Goal: Book appointment/travel/reservation

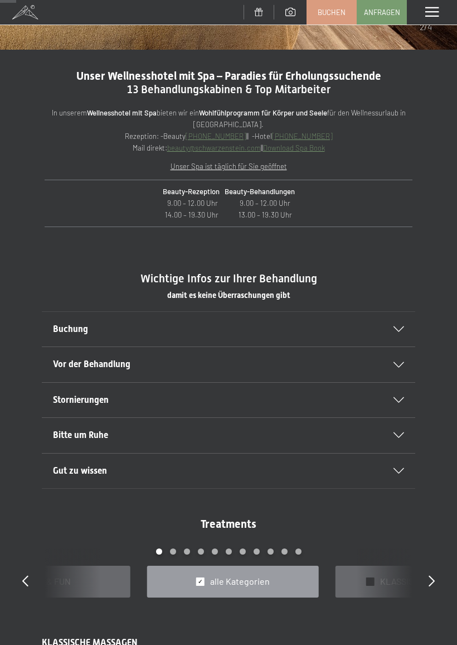
scroll to position [302, 0]
click at [402, 364] on icon at bounding box center [399, 366] width 11 height 6
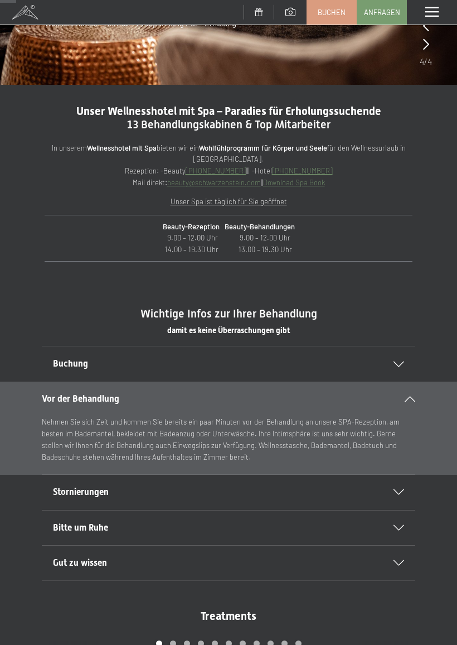
click at [403, 361] on icon at bounding box center [399, 364] width 11 height 6
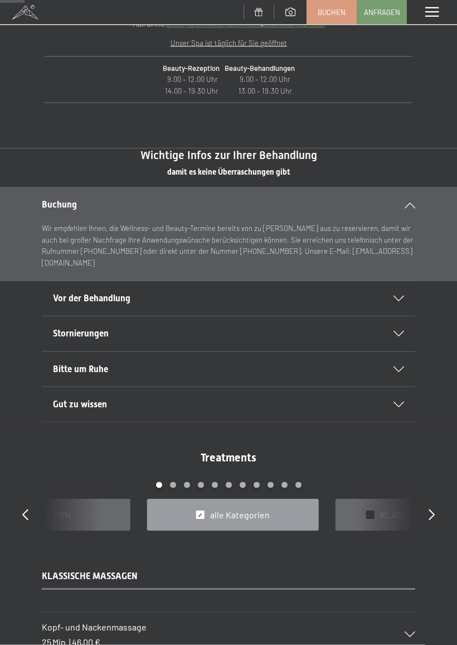
scroll to position [461, 0]
click at [396, 366] on icon at bounding box center [399, 369] width 11 height 6
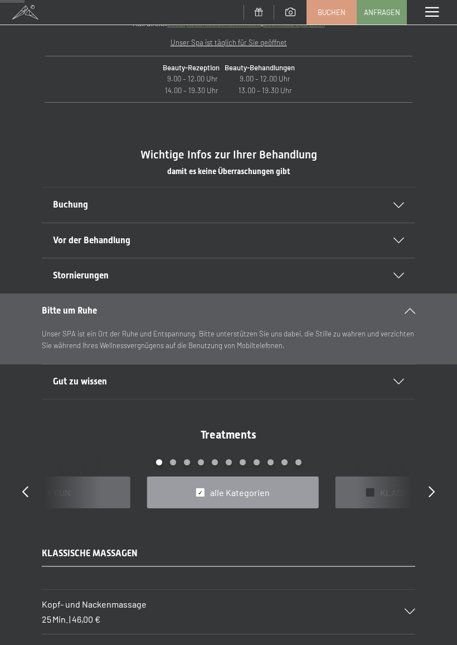
click at [396, 277] on div "Stornierungen" at bounding box center [228, 275] width 351 height 35
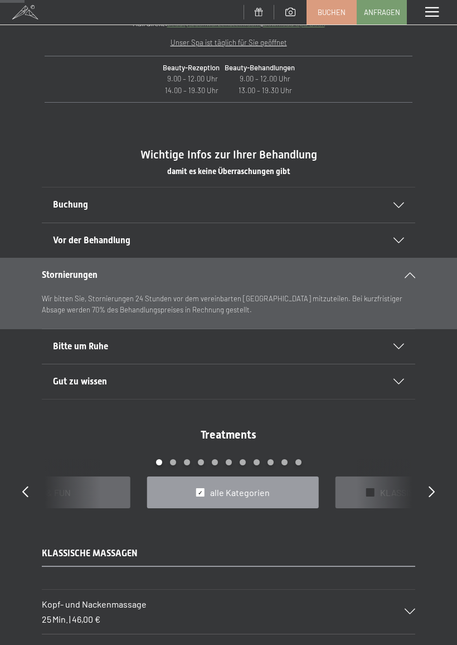
click at [385, 383] on div "Gut zu wissen" at bounding box center [228, 381] width 351 height 35
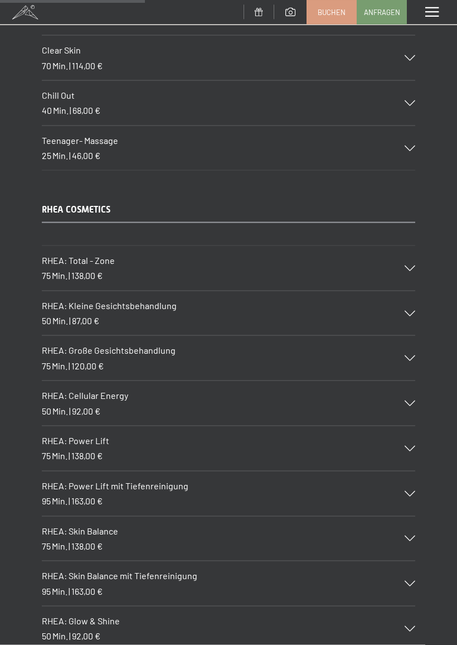
scroll to position [2697, 0]
click at [414, 265] on icon at bounding box center [410, 268] width 11 height 6
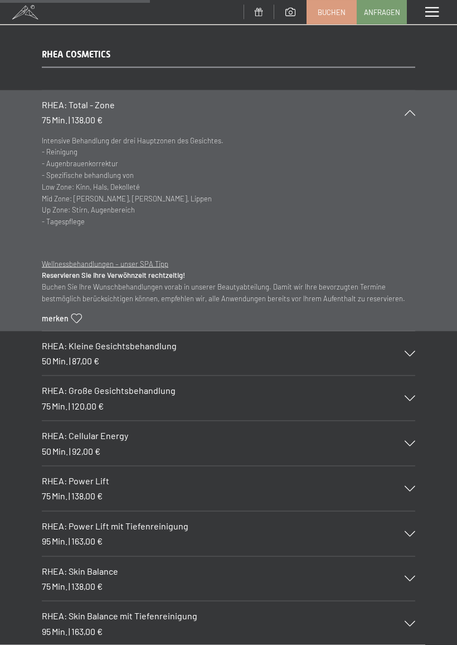
scroll to position [2852, 0]
click at [408, 350] on icon at bounding box center [410, 353] width 11 height 6
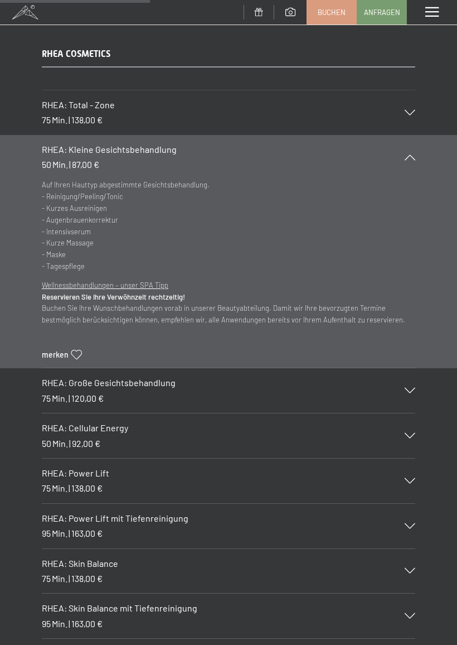
click at [408, 374] on div "RHEA: Große Gesichtsbehandlung 75 Min. | 120,00 €" at bounding box center [229, 390] width 374 height 45
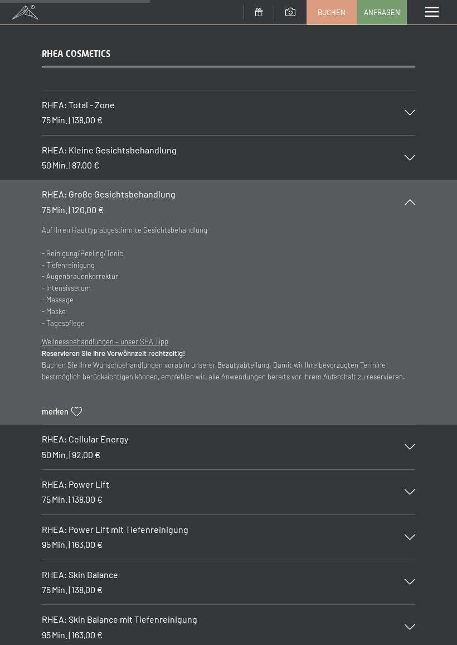
click at [408, 444] on icon at bounding box center [410, 447] width 11 height 6
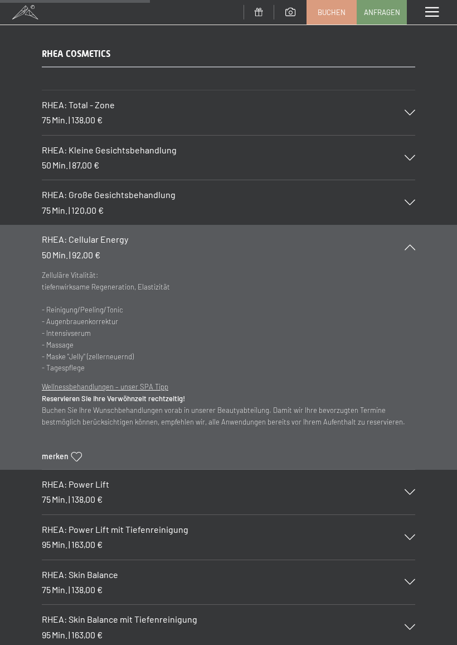
click at [408, 489] on icon at bounding box center [410, 492] width 11 height 6
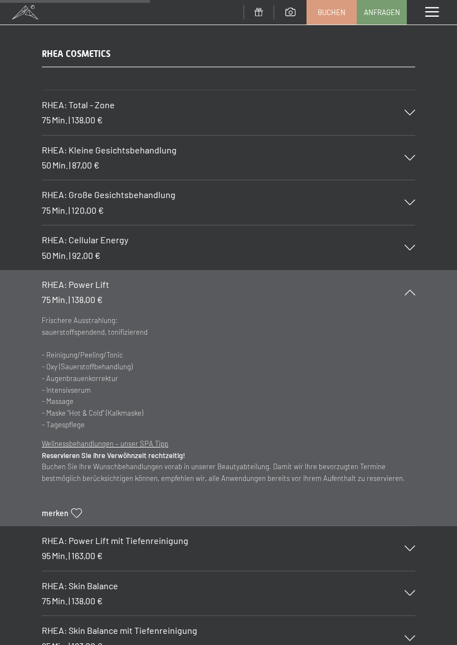
click at [407, 546] on icon at bounding box center [410, 549] width 11 height 6
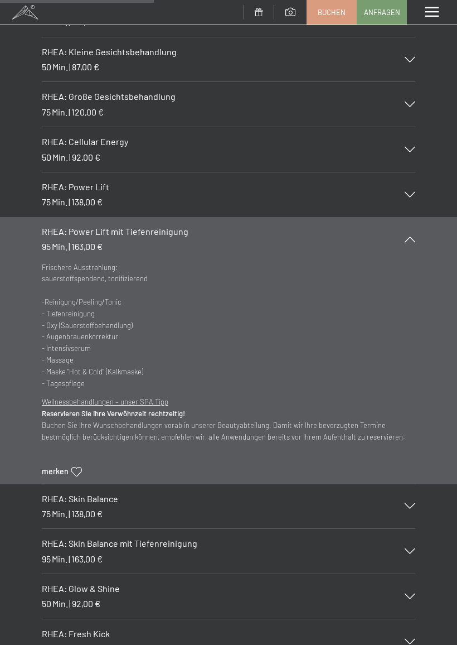
scroll to position [2966, 0]
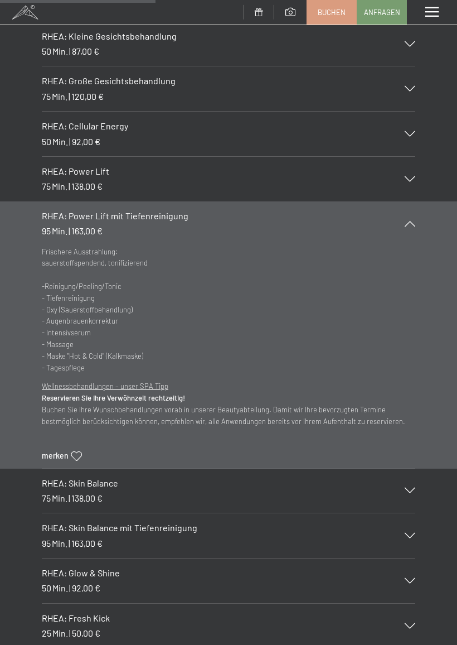
click at [411, 488] on icon at bounding box center [410, 491] width 11 height 6
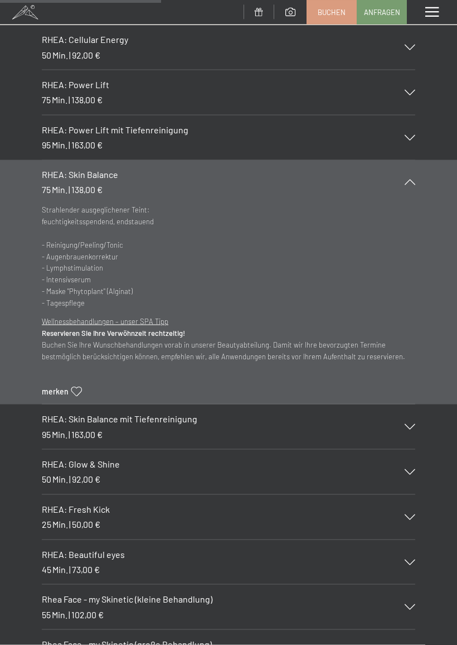
scroll to position [3066, 0]
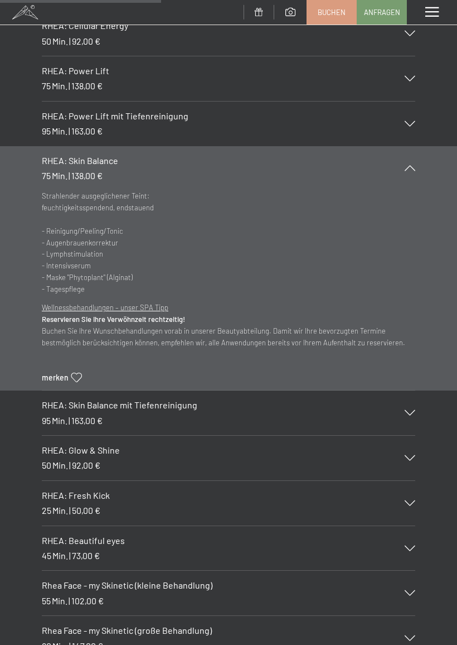
click at [414, 390] on div "RHEA: Skin Balance mit Tiefenreinigung 95 Min. | 163,00 €" at bounding box center [229, 412] width 374 height 45
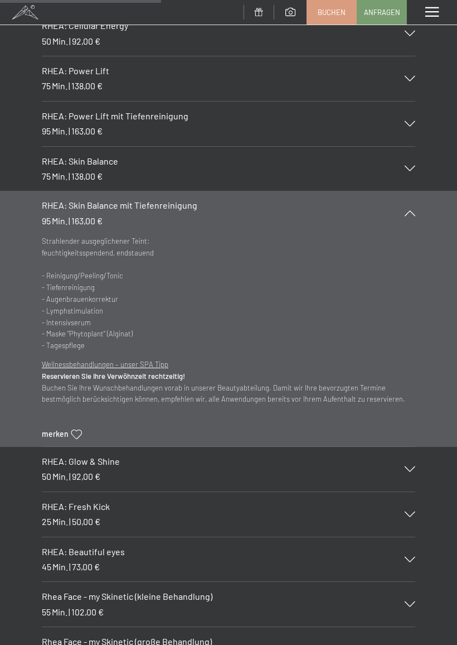
click at [409, 466] on icon at bounding box center [410, 469] width 11 height 6
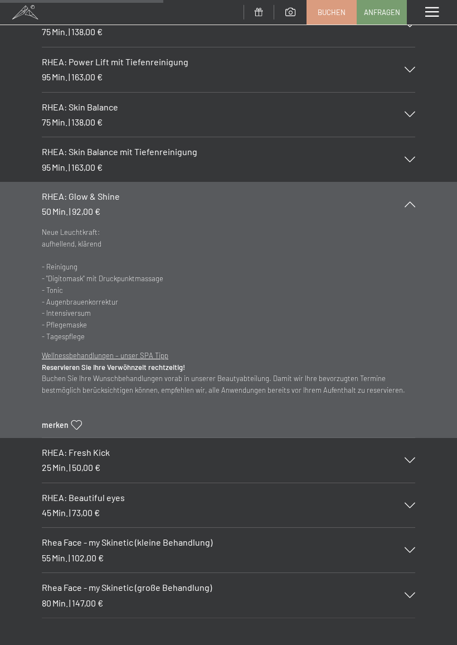
scroll to position [3123, 0]
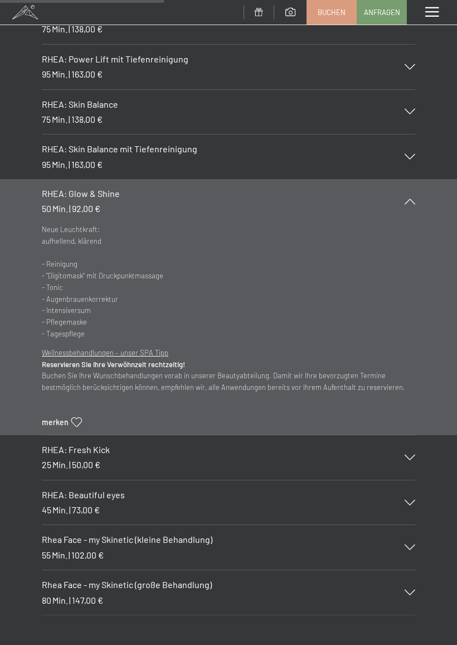
click at [414, 455] on icon at bounding box center [410, 458] width 11 height 6
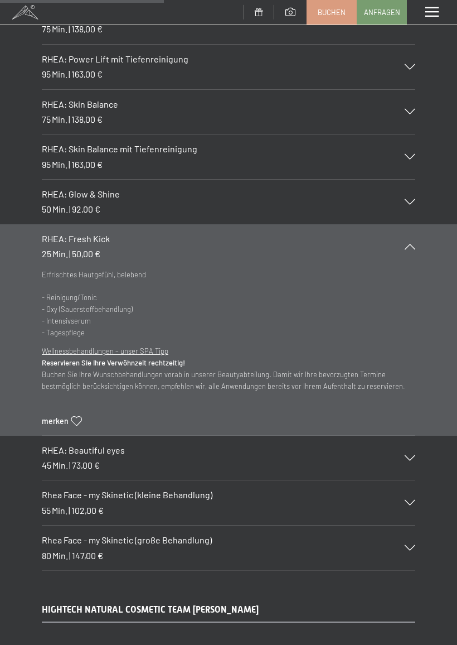
click at [413, 455] on icon at bounding box center [410, 458] width 11 height 6
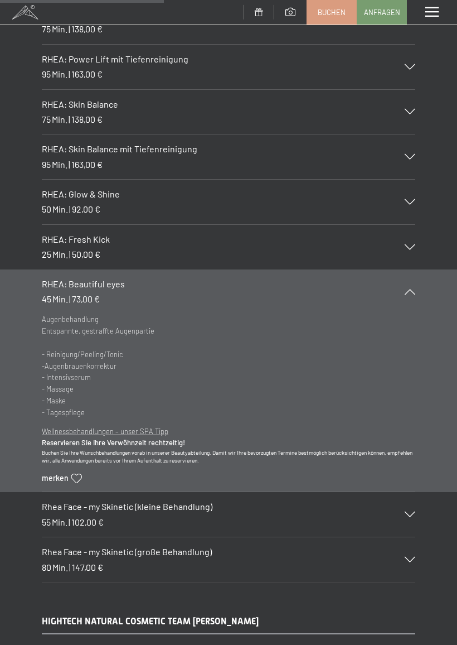
click at [408, 512] on icon at bounding box center [410, 515] width 11 height 6
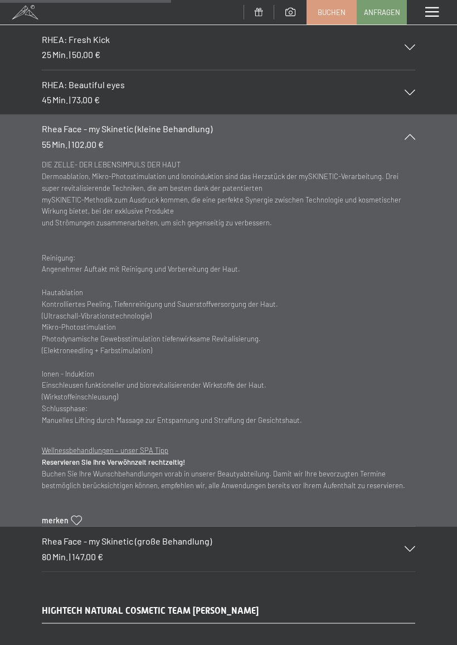
scroll to position [3341, 0]
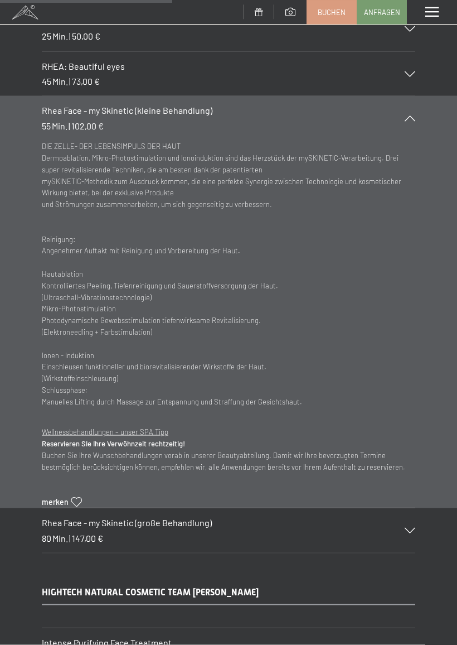
click at [407, 528] on icon at bounding box center [410, 531] width 11 height 6
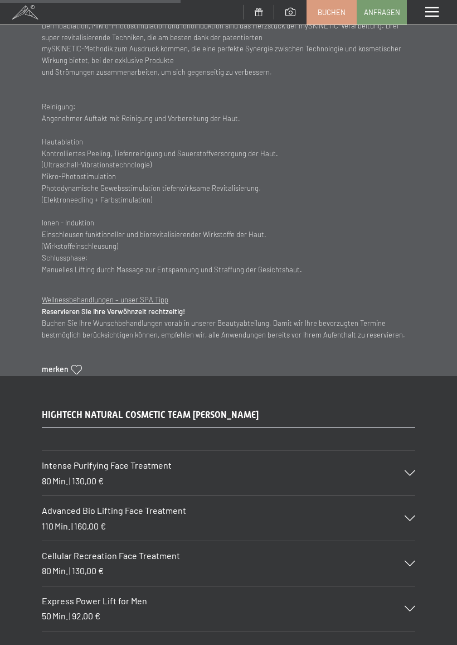
scroll to position [3527, 0]
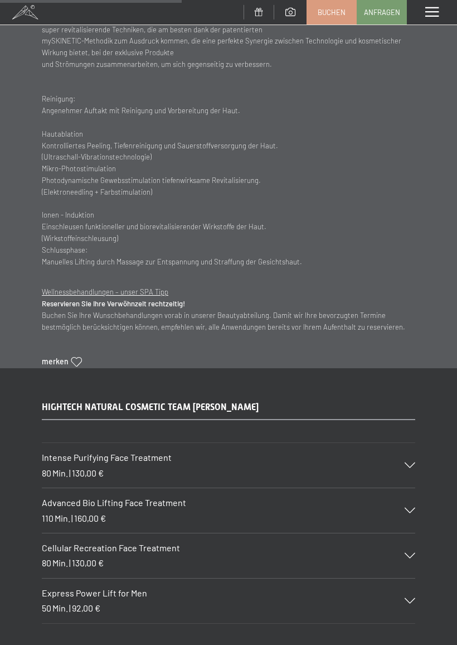
click at [407, 462] on icon at bounding box center [410, 465] width 11 height 6
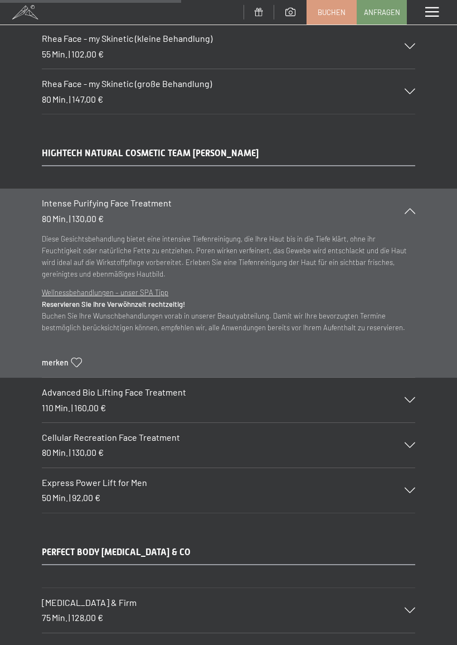
scroll to position [3413, 0]
click at [407, 398] on icon at bounding box center [410, 401] width 11 height 6
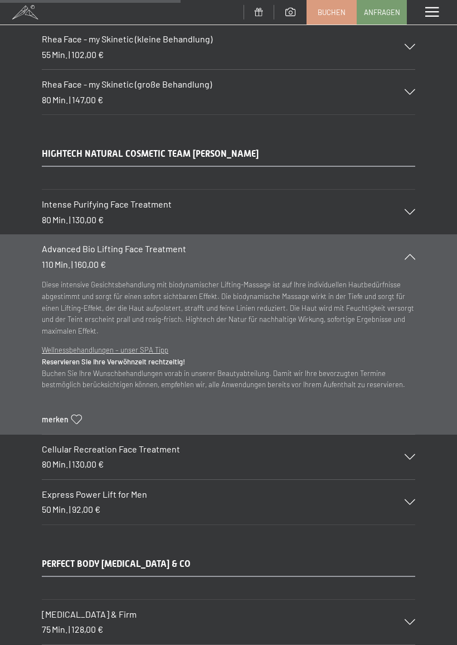
click at [409, 454] on icon at bounding box center [410, 457] width 11 height 6
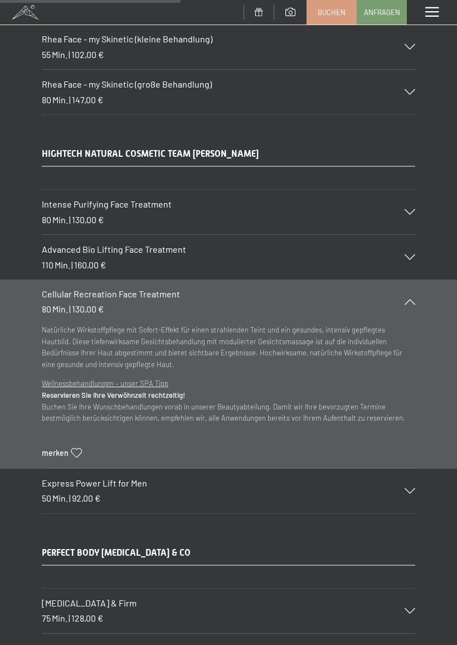
click at [411, 488] on icon at bounding box center [410, 491] width 11 height 6
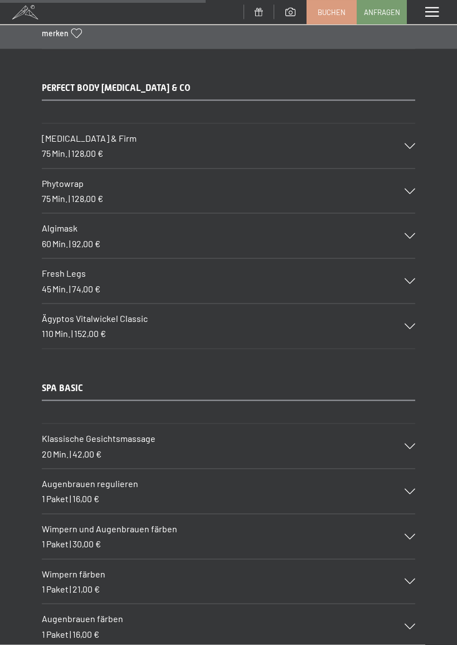
scroll to position [3885, 0]
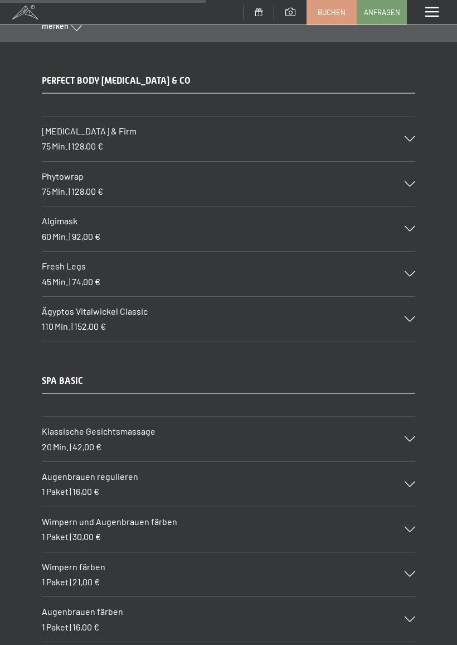
click at [409, 436] on icon at bounding box center [410, 439] width 11 height 6
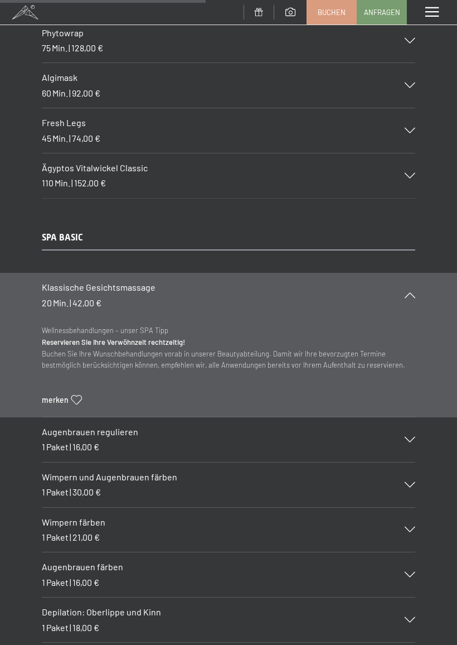
click at [416, 437] on icon at bounding box center [410, 440] width 11 height 6
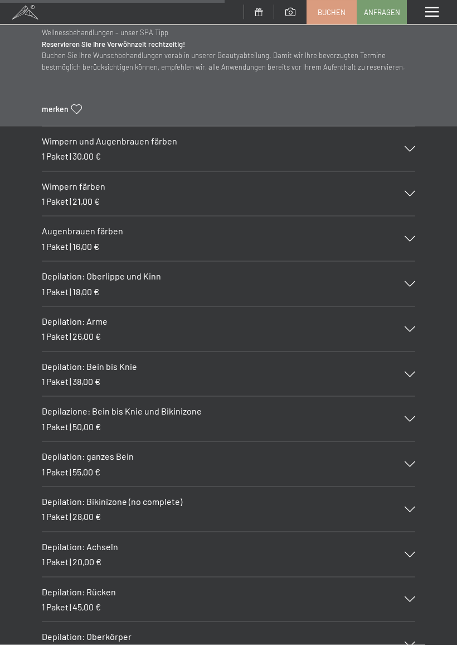
scroll to position [4247, 0]
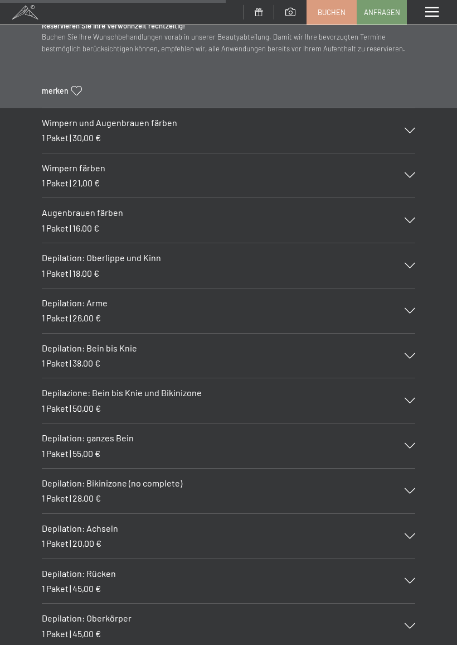
click at [409, 488] on icon at bounding box center [410, 491] width 11 height 6
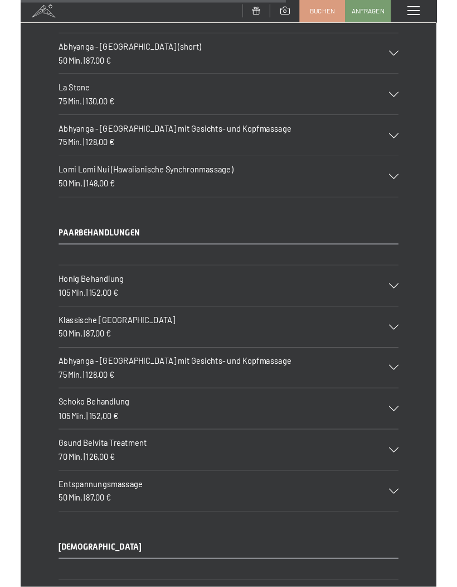
scroll to position [5463, 0]
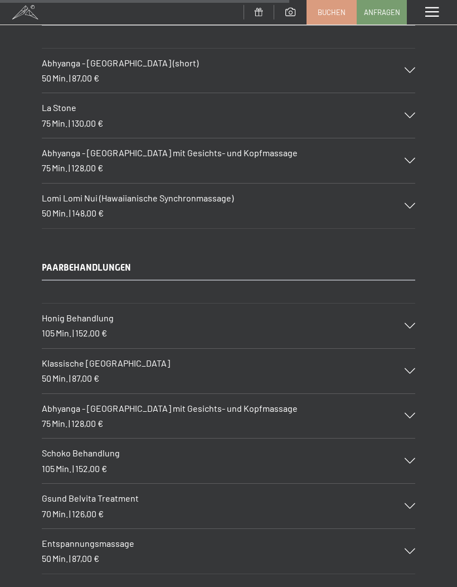
click at [412, 323] on icon at bounding box center [410, 326] width 11 height 6
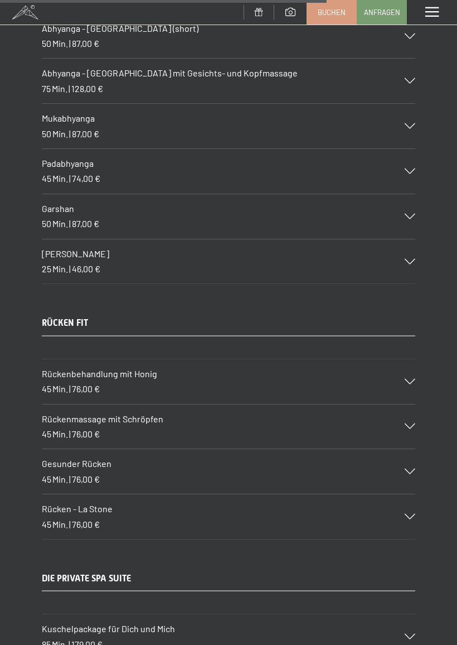
scroll to position [6188, 0]
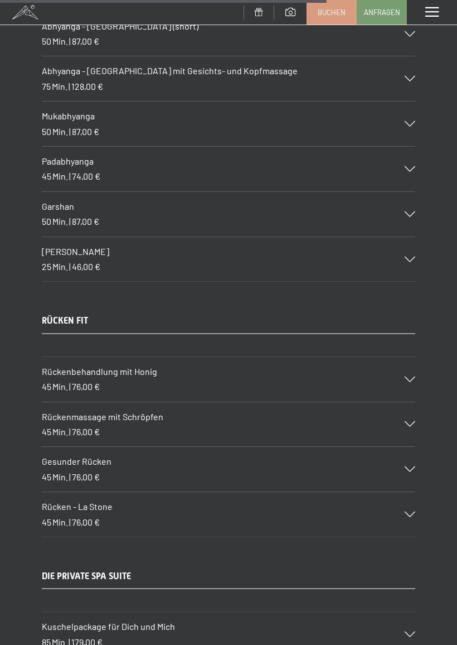
click at [409, 421] on icon at bounding box center [410, 424] width 11 height 6
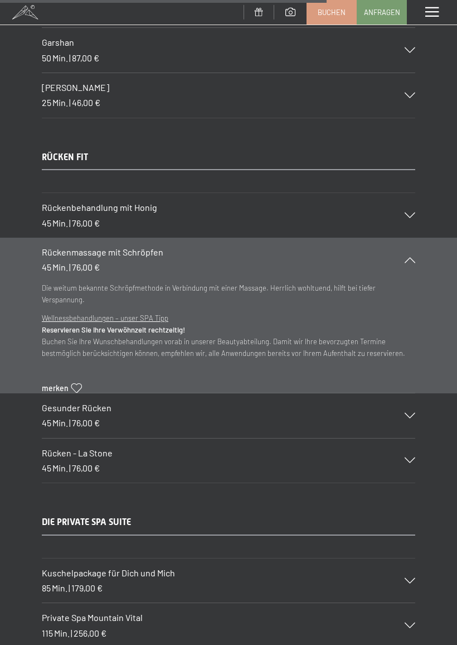
click at [413, 413] on icon at bounding box center [410, 416] width 11 height 6
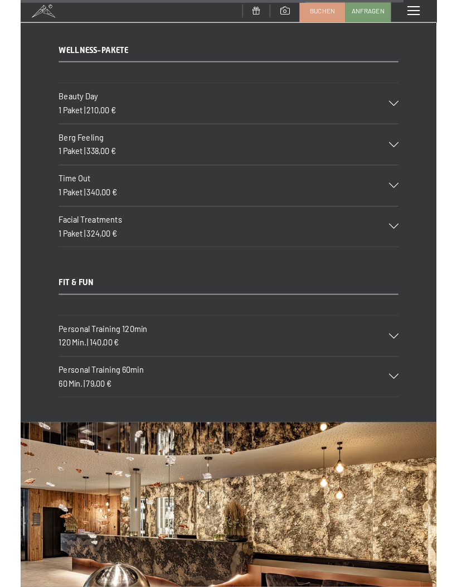
scroll to position [7972, 0]
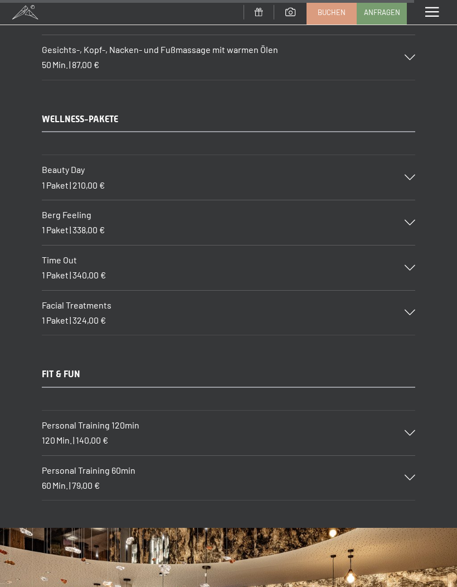
click at [408, 430] on icon at bounding box center [410, 433] width 11 height 6
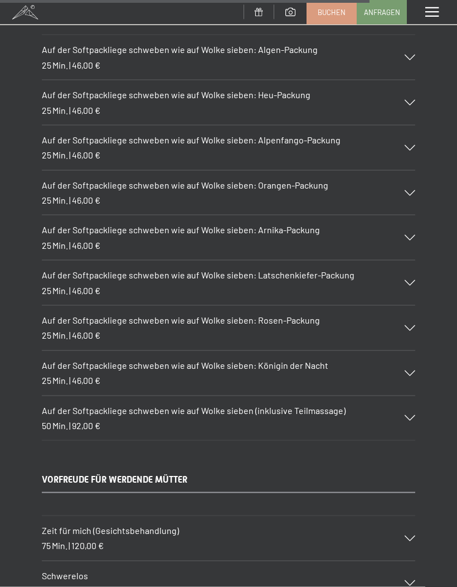
scroll to position [7037, 0]
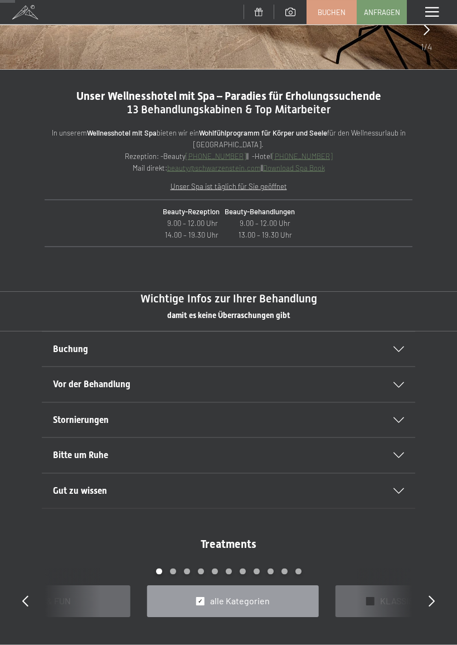
scroll to position [283, 0]
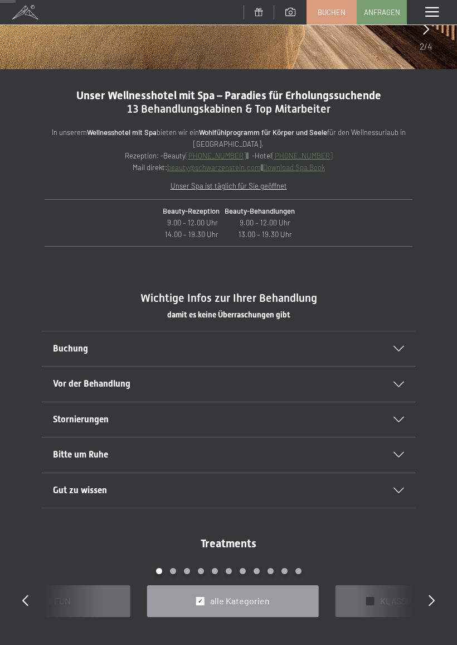
click at [401, 350] on div "Buchung" at bounding box center [228, 348] width 351 height 35
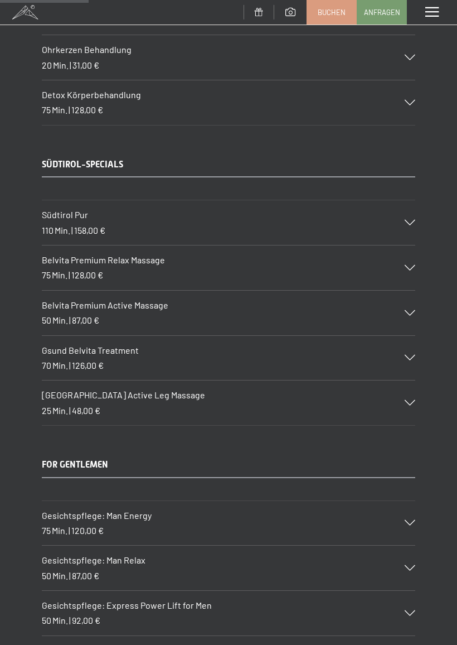
scroll to position [1653, 0]
click at [408, 216] on div "Südtirol Pur 110 Min. | 158,00 €" at bounding box center [229, 223] width 374 height 45
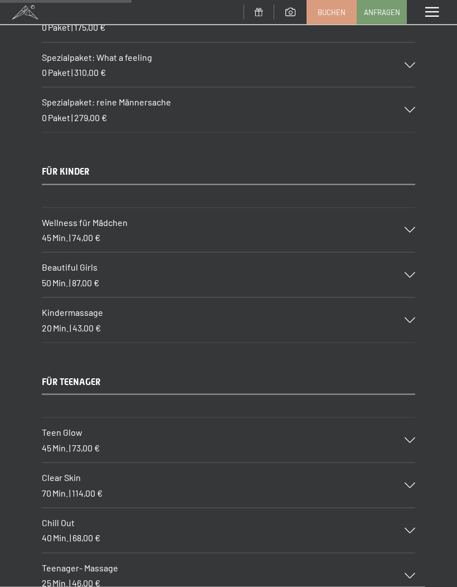
scroll to position [2434, 0]
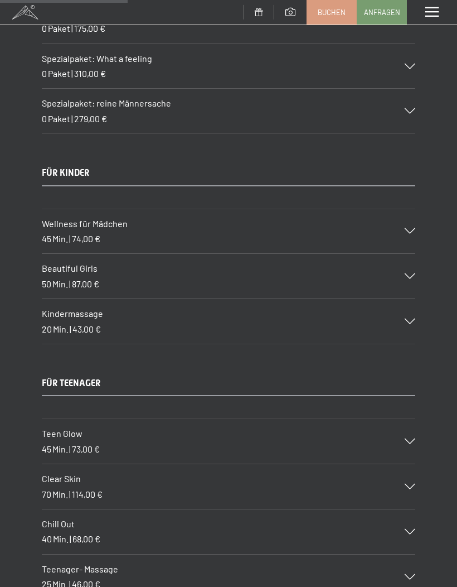
click at [413, 219] on div "Wellness für Mädchen 45 Min. | 74,00 €" at bounding box center [229, 231] width 374 height 45
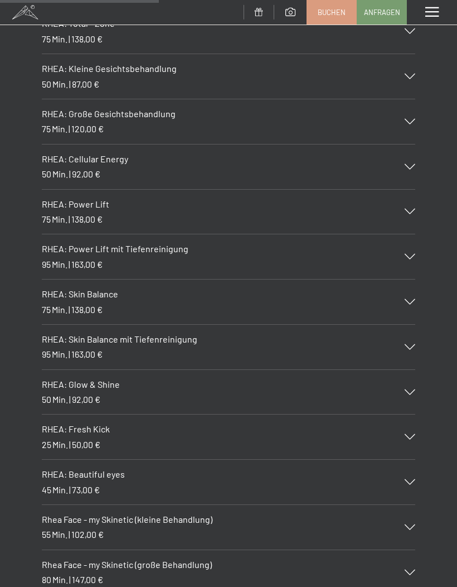
scroll to position [3045, 0]
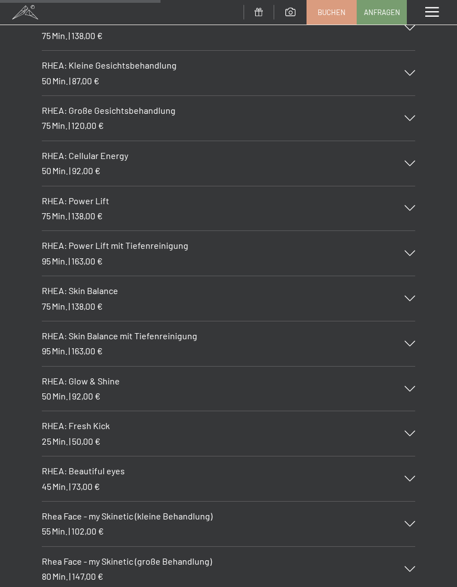
click at [413, 341] on icon at bounding box center [410, 344] width 11 height 6
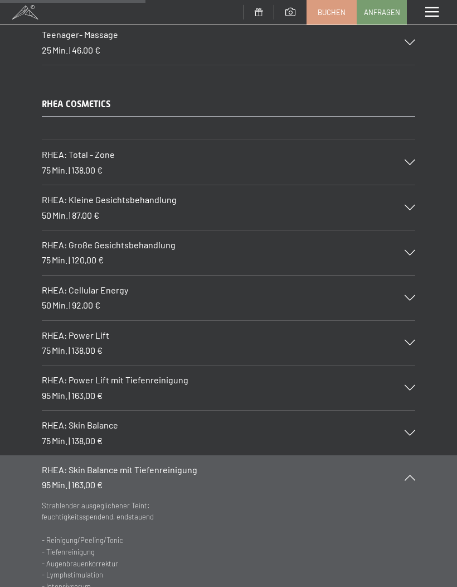
scroll to position [2789, 0]
click at [411, 296] on icon at bounding box center [410, 299] width 11 height 6
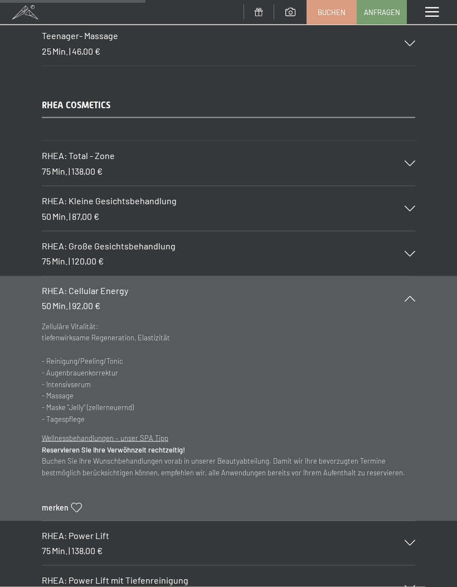
scroll to position [2789, 0]
click at [414, 231] on div "RHEA: Große Gesichtsbehandlung 75 Min. | 120,00 €" at bounding box center [229, 253] width 374 height 45
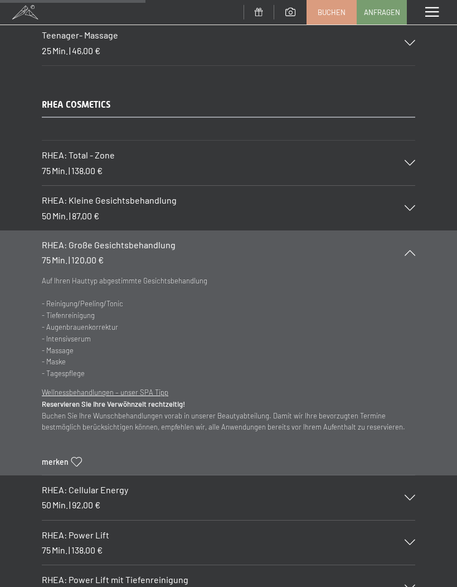
click at [409, 205] on icon at bounding box center [410, 208] width 11 height 6
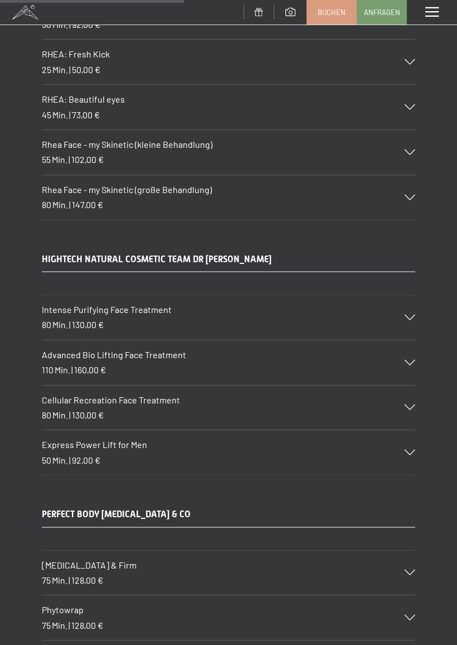
scroll to position [3494, 0]
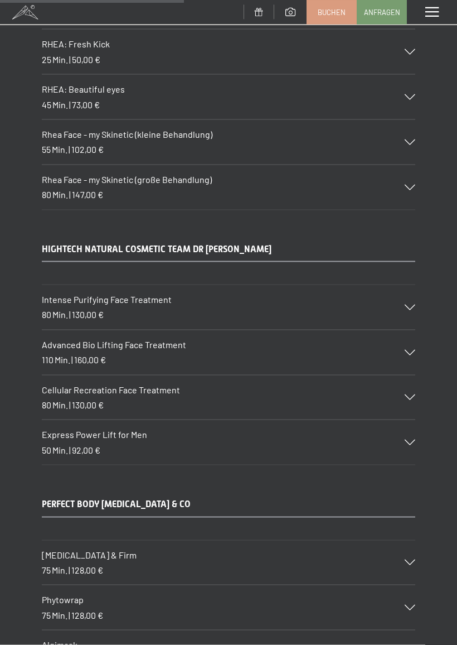
click at [414, 305] on icon at bounding box center [410, 308] width 11 height 6
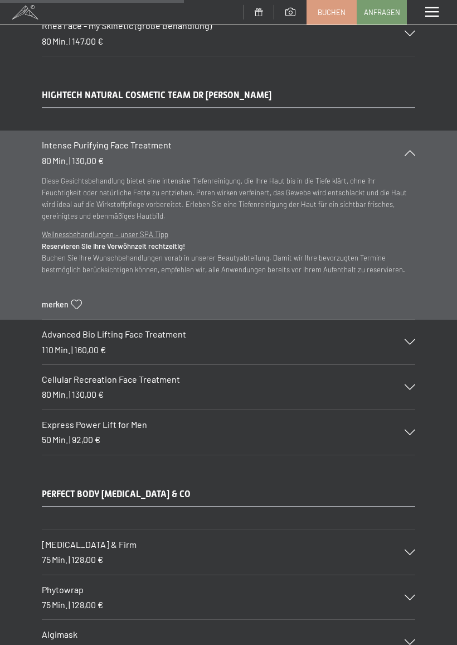
click at [409, 321] on div "Advanced Bio Lifting Face Treatment 110 Min. | 160,00 €" at bounding box center [229, 342] width 374 height 45
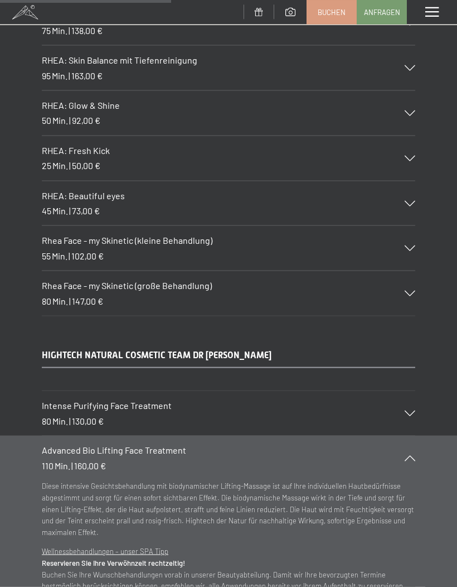
scroll to position [3213, 0]
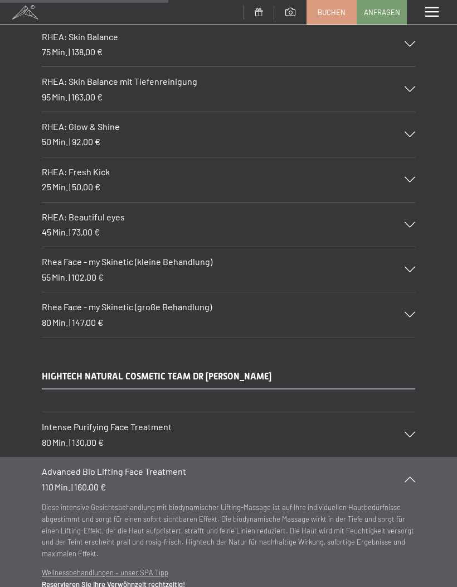
click at [412, 312] on icon at bounding box center [410, 315] width 11 height 6
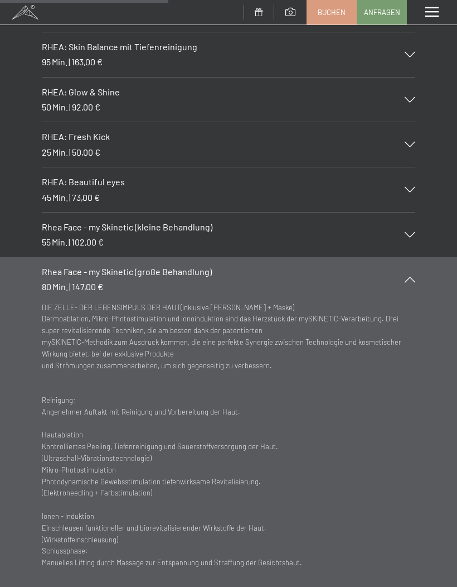
click at [409, 232] on icon at bounding box center [410, 235] width 11 height 6
